Goal: Obtain resource: Obtain resource

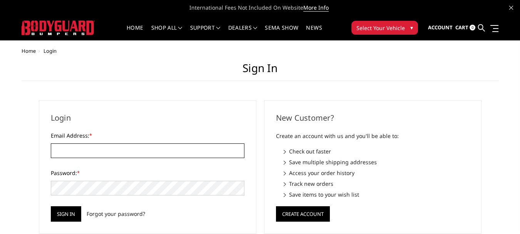
type input "[EMAIL_ADDRESS][DOMAIN_NAME]"
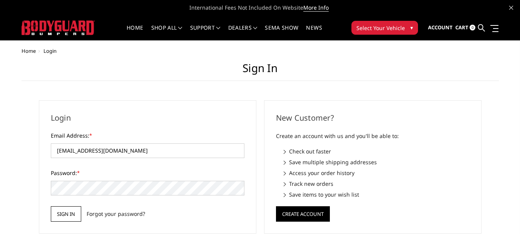
click at [68, 213] on input "Sign in" at bounding box center [66, 213] width 30 height 15
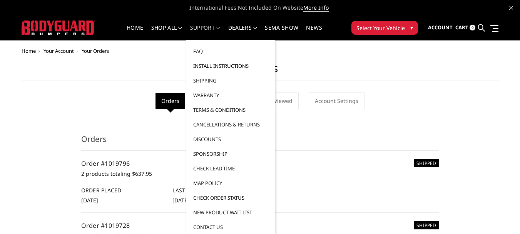
click at [219, 67] on link "Install Instructions" at bounding box center [230, 65] width 82 height 15
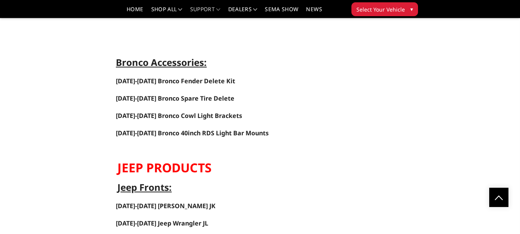
scroll to position [2616, 0]
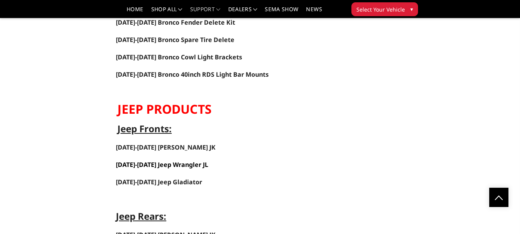
click at [160, 165] on link "2018-2025 Jeep Wrangler JL" at bounding box center [162, 164] width 92 height 8
